Goal: Task Accomplishment & Management: Manage account settings

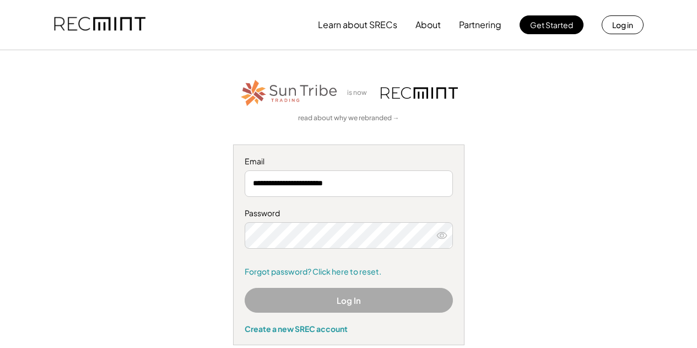
click at [358, 298] on button "Log In" at bounding box center [349, 300] width 208 height 25
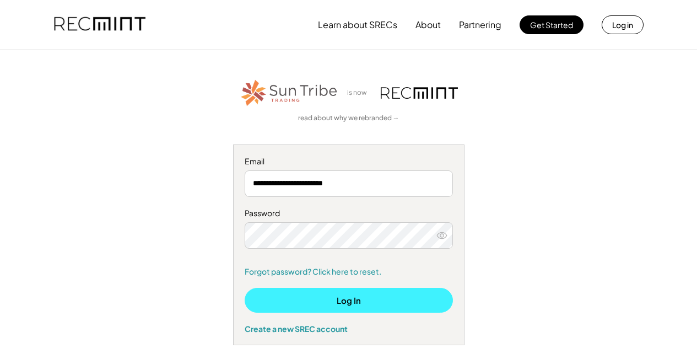
click at [379, 301] on button "Log In" at bounding box center [349, 300] width 208 height 25
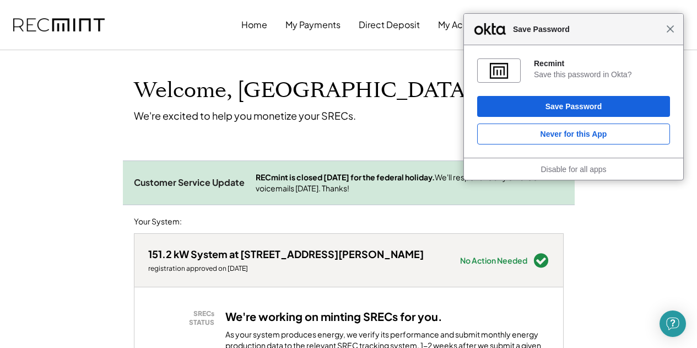
click at [670, 31] on span "Close" at bounding box center [670, 29] width 8 height 8
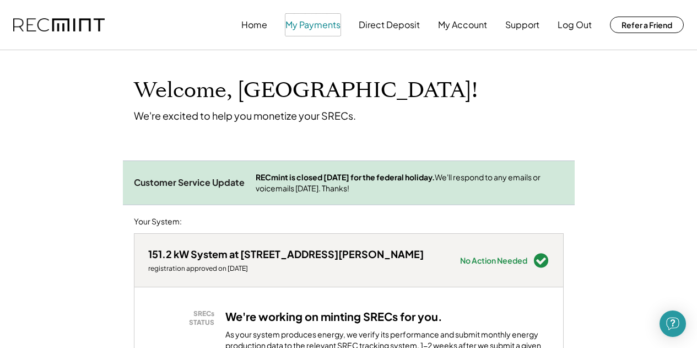
click at [303, 30] on button "My Payments" at bounding box center [312, 25] width 55 height 22
